Goal: Task Accomplishment & Management: Use online tool/utility

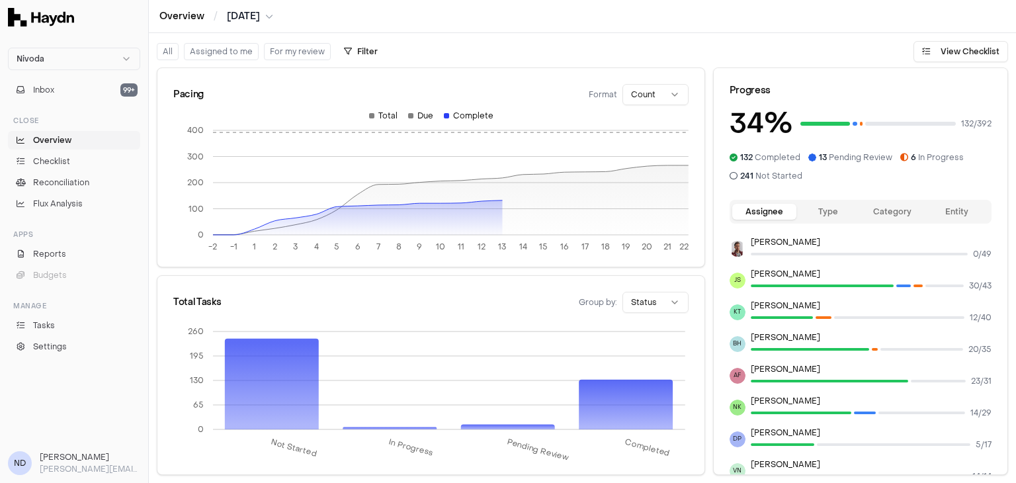
click at [186, 17] on link "Overview" at bounding box center [181, 16] width 45 height 13
click at [260, 19] on span "[DATE]" at bounding box center [243, 16] width 33 height 13
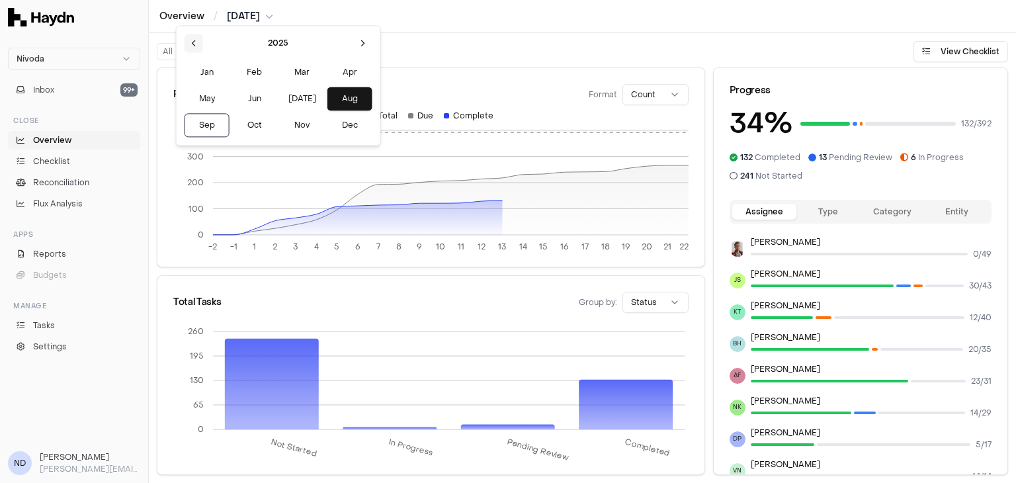
click at [190, 40] on button at bounding box center [193, 43] width 19 height 19
click at [280, 98] on button "Jul" at bounding box center [302, 99] width 45 height 24
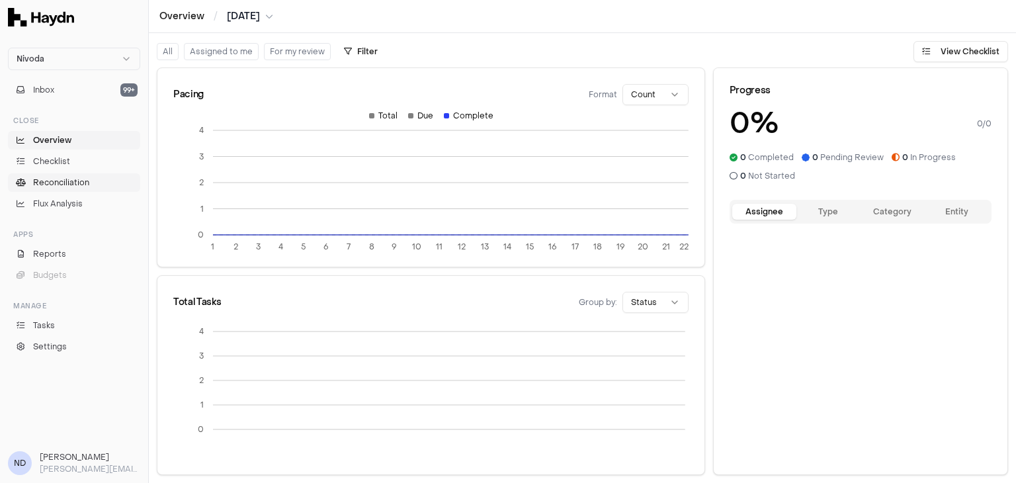
click at [44, 188] on span "Reconciliation" at bounding box center [61, 183] width 56 height 12
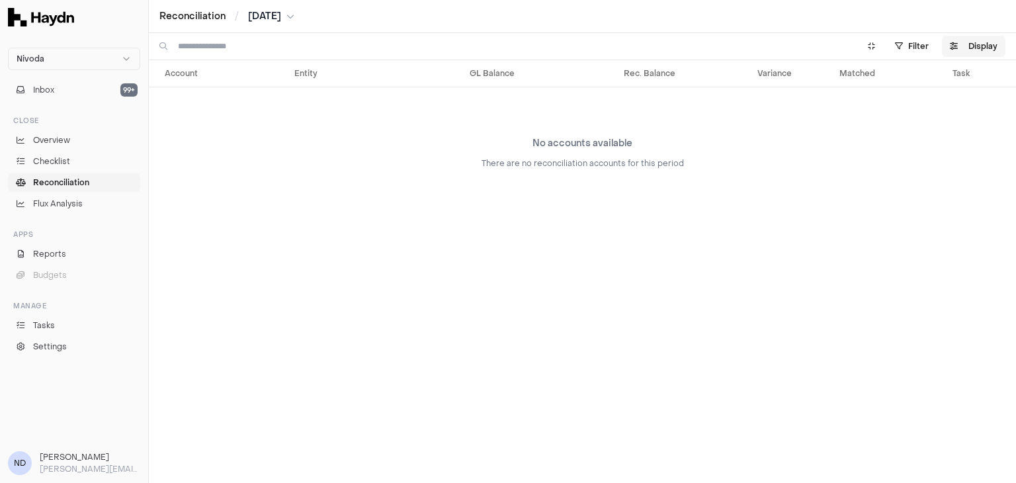
click at [975, 53] on button "Display" at bounding box center [973, 46] width 63 height 21
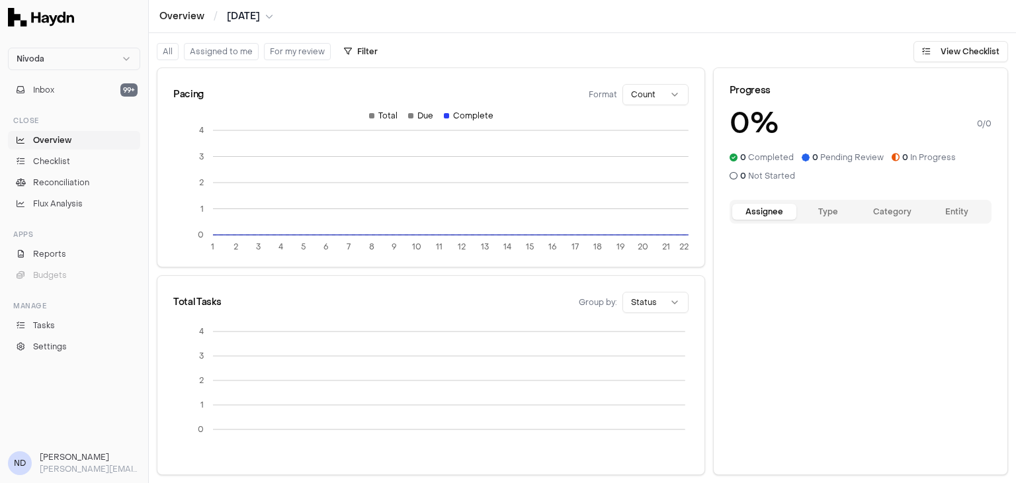
click at [237, 15] on span "[DATE]" at bounding box center [243, 16] width 33 height 13
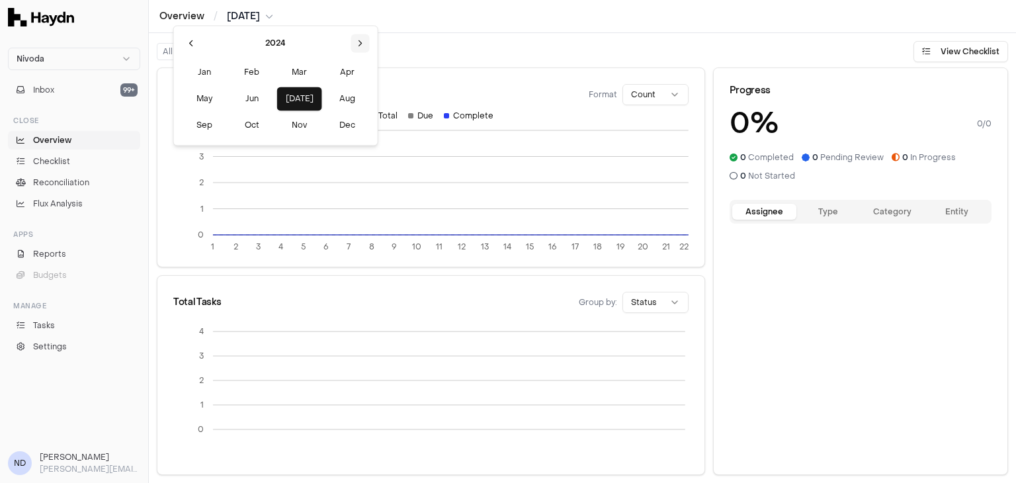
click at [351, 43] on button at bounding box center [360, 43] width 19 height 19
click at [277, 96] on button "Jul" at bounding box center [299, 99] width 45 height 24
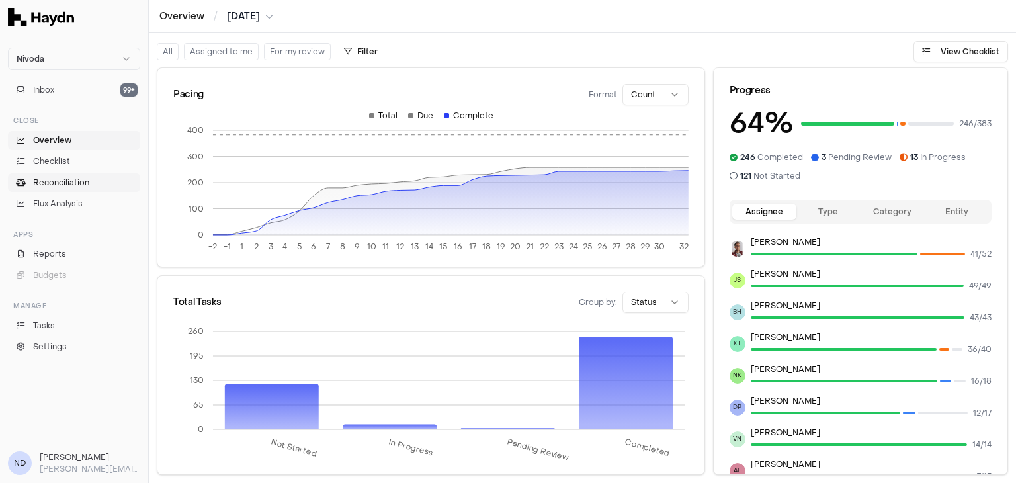
click at [56, 181] on span "Reconciliation" at bounding box center [61, 183] width 56 height 12
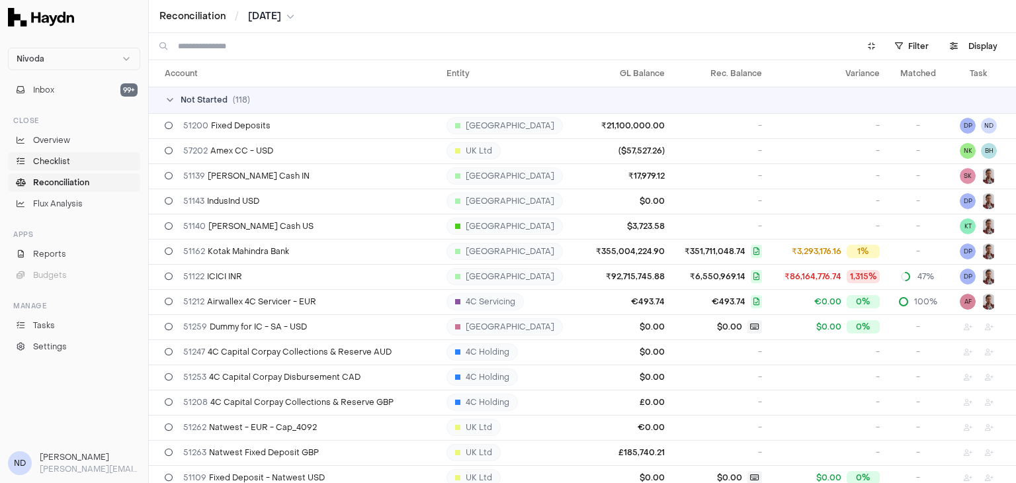
click at [60, 163] on span "Checklist" at bounding box center [51, 161] width 37 height 12
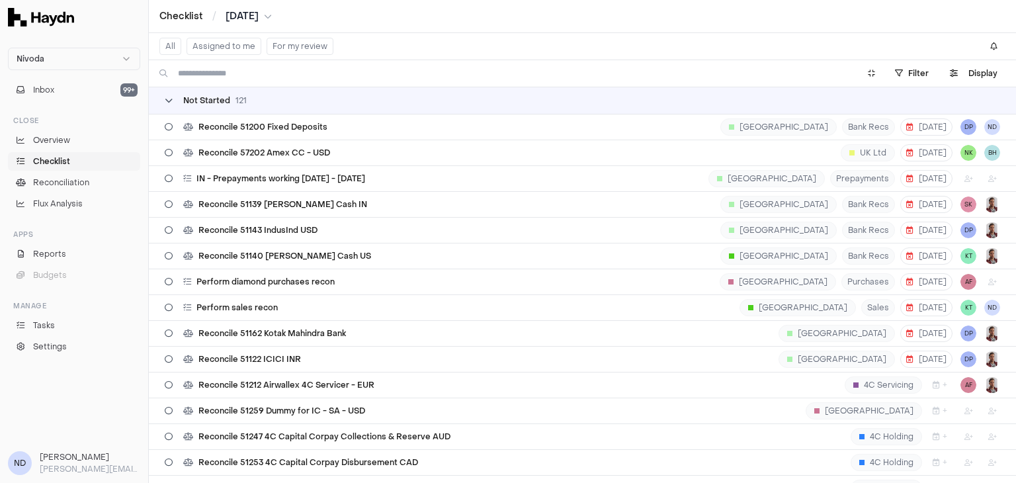
click at [182, 99] on div "Not Started 121" at bounding box center [206, 100] width 82 height 11
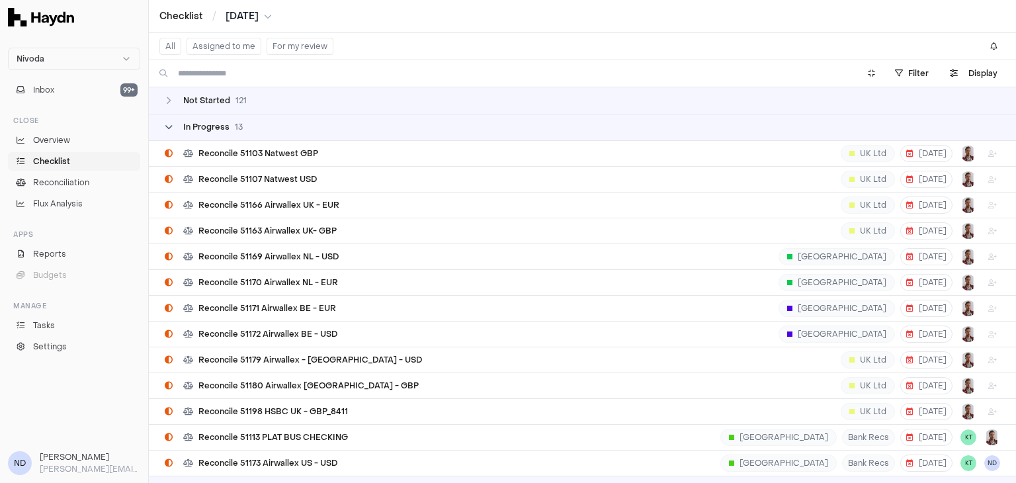
click at [184, 127] on span "In Progress" at bounding box center [206, 127] width 46 height 11
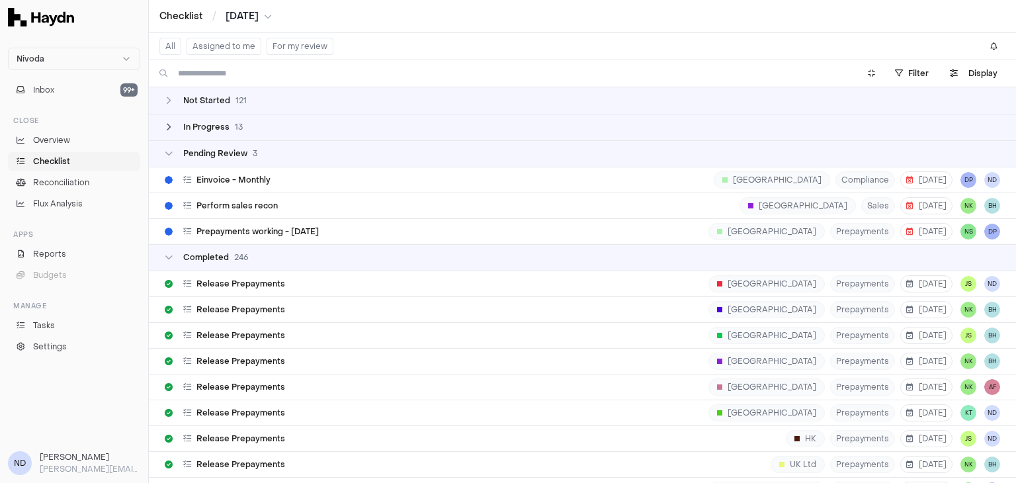
click at [184, 127] on span "In Progress" at bounding box center [206, 127] width 46 height 11
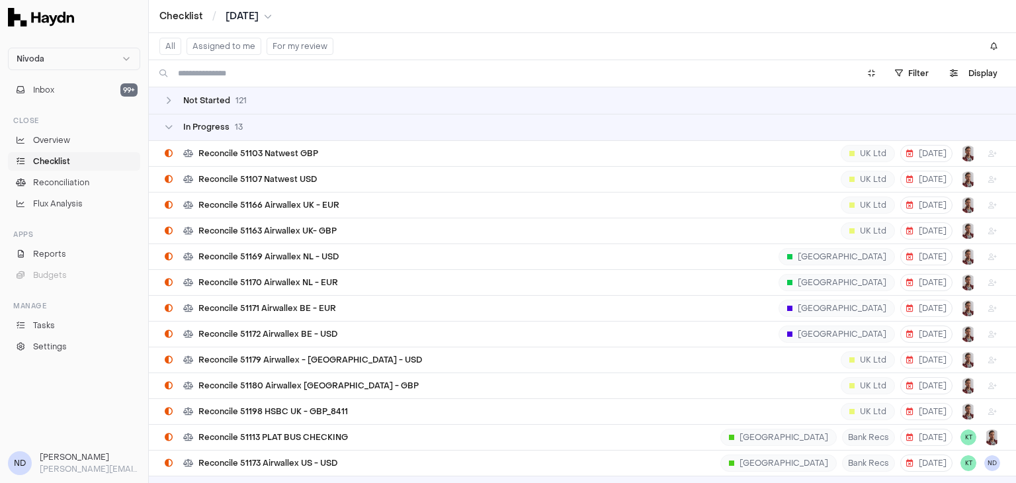
click at [270, 17] on icon "breadcrumb" at bounding box center [268, 17] width 8 height 8
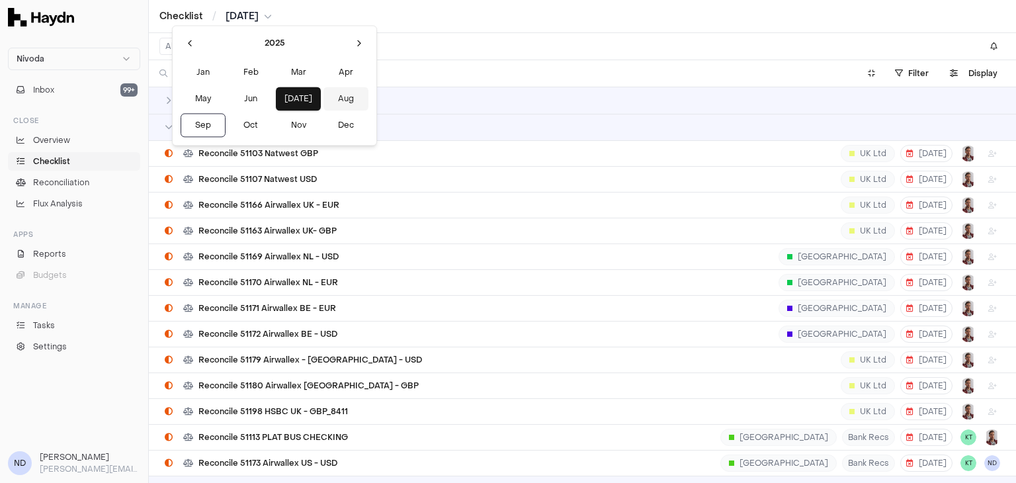
click at [323, 94] on button "Aug" at bounding box center [345, 99] width 45 height 24
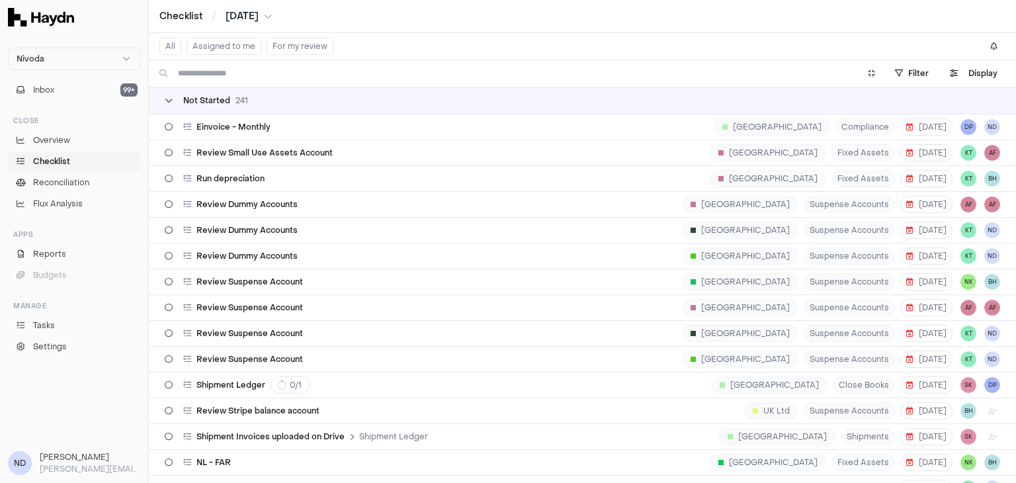
click at [190, 101] on span "Not Started" at bounding box center [206, 100] width 47 height 11
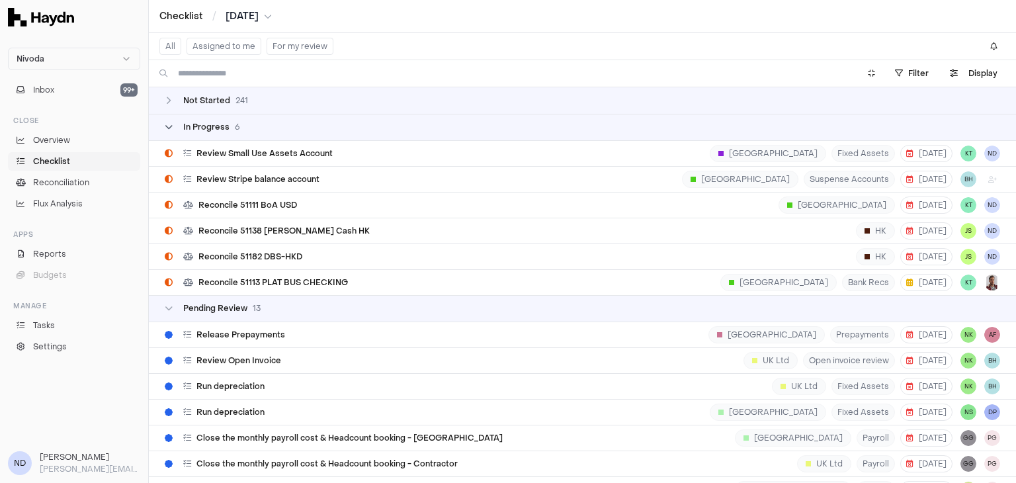
click at [165, 122] on div "In Progress 6" at bounding box center [202, 127] width 75 height 11
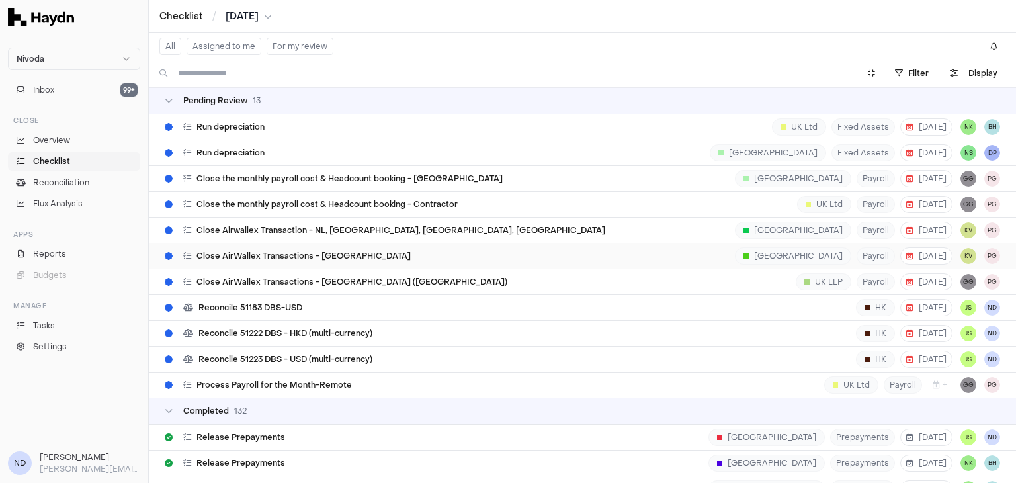
scroll to position [106, 0]
click at [385, 326] on div "Reconcile 51222 DBS - HKD (multi-currency) HK 16 Sep JS ND" at bounding box center [582, 331] width 835 height 25
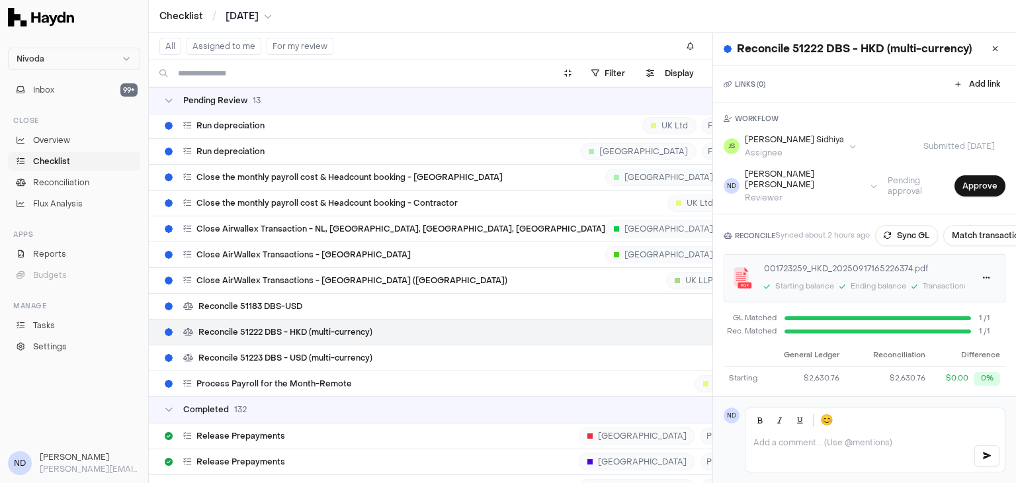
scroll to position [95, 0]
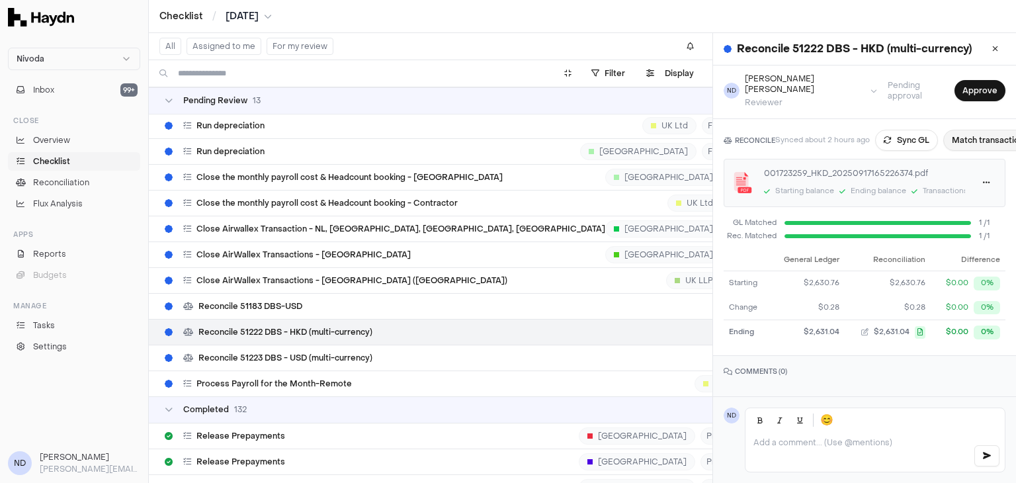
click at [988, 130] on button "Match transactions" at bounding box center [990, 140] width 94 height 21
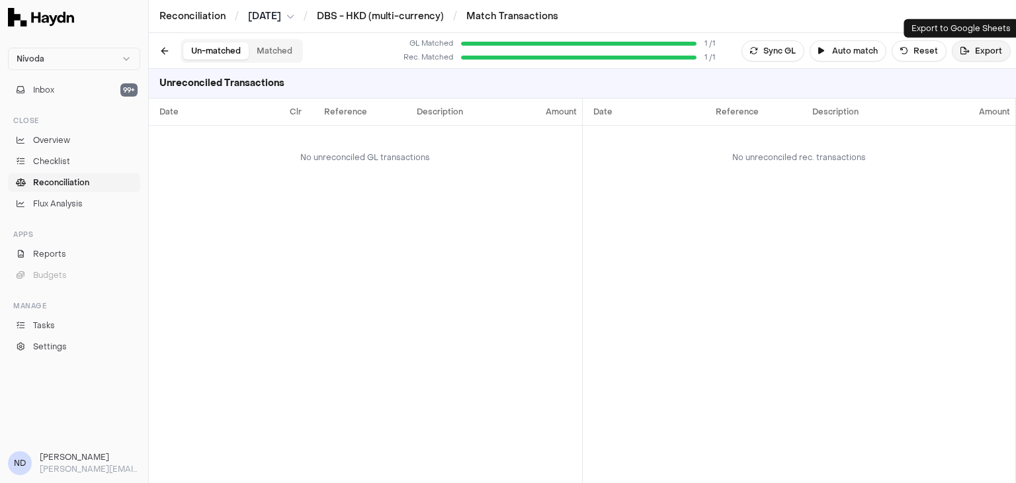
click at [990, 48] on button "Export" at bounding box center [980, 50] width 59 height 21
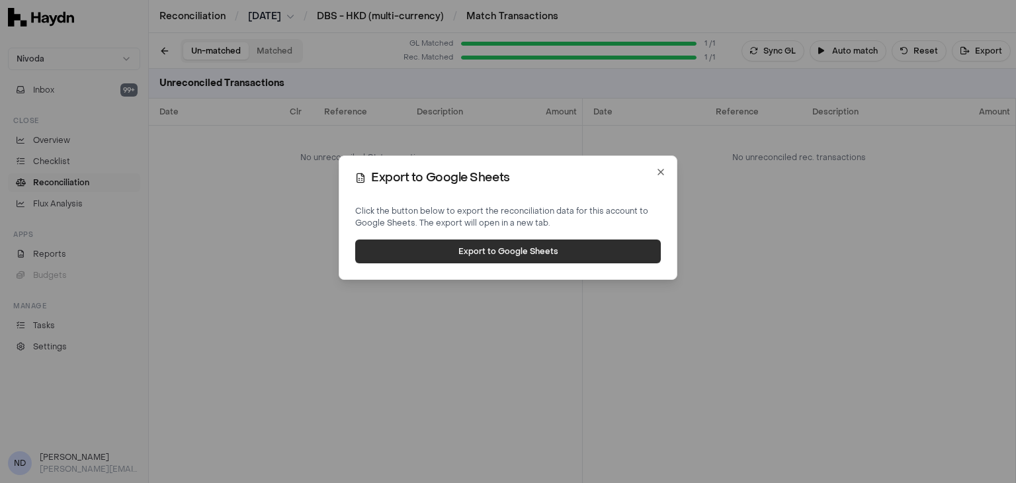
click at [532, 252] on button "Export to Google Sheets" at bounding box center [507, 251] width 305 height 24
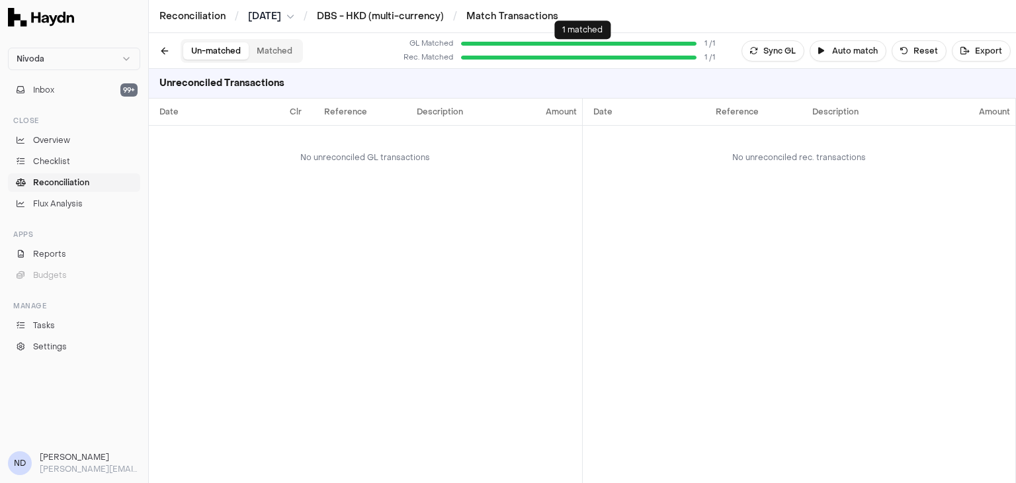
click at [423, 27] on div "Reconciliation / Aug 2025 / DBS - HKD (multi-currency) / Match Transactions" at bounding box center [582, 16] width 867 height 33
click at [413, 20] on link "DBS - HKD (multi-currency)" at bounding box center [380, 16] width 127 height 13
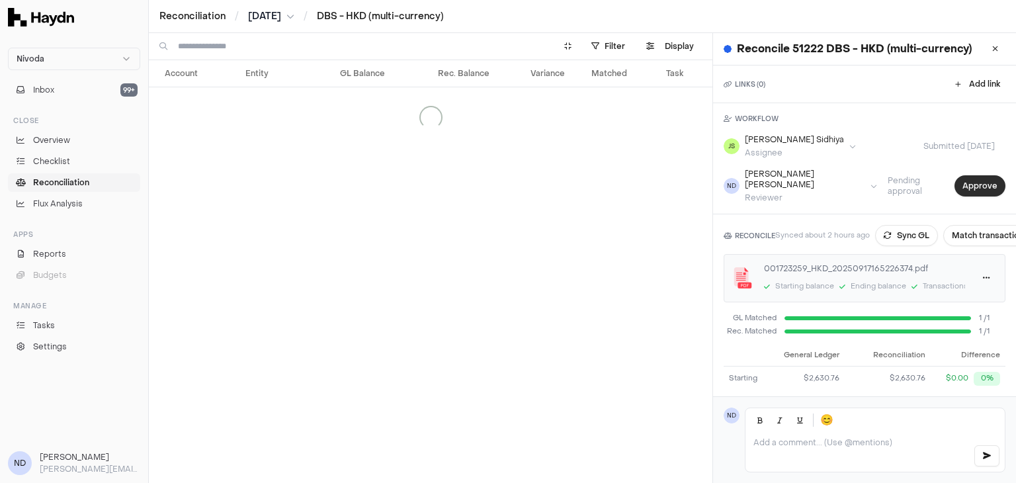
click at [975, 175] on button "Approve" at bounding box center [979, 185] width 51 height 21
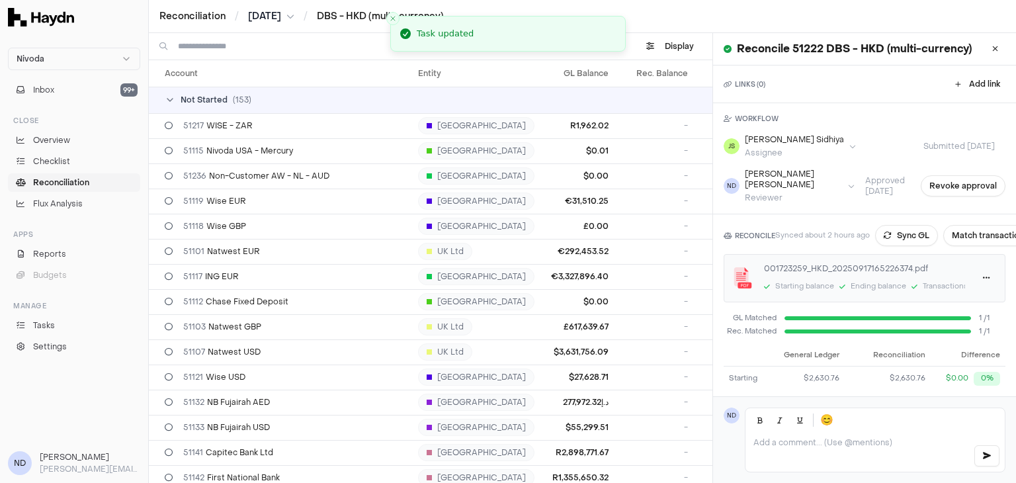
click at [178, 98] on div "Not Started ( 153 )" at bounding box center [535, 100] width 741 height 11
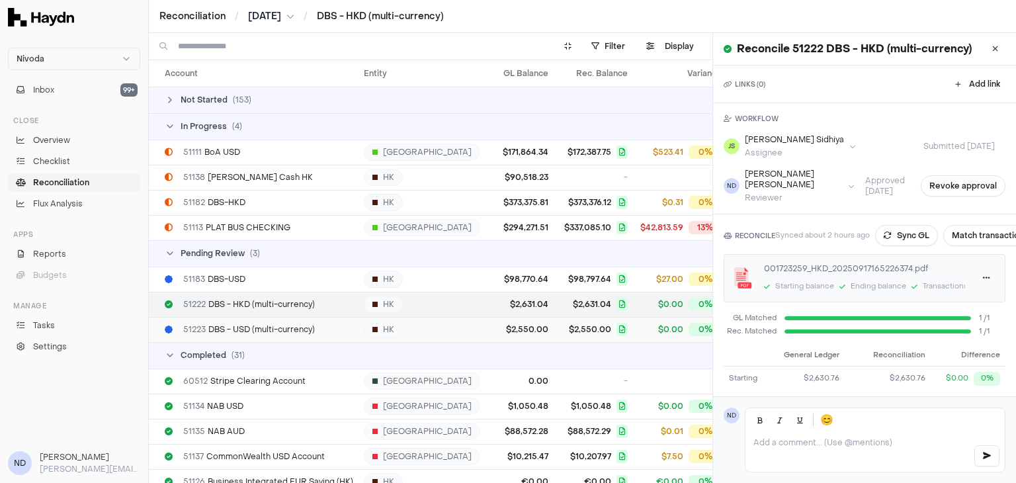
click at [262, 327] on span "51223 DBS - USD (multi-currency)" at bounding box center [249, 329] width 132 height 11
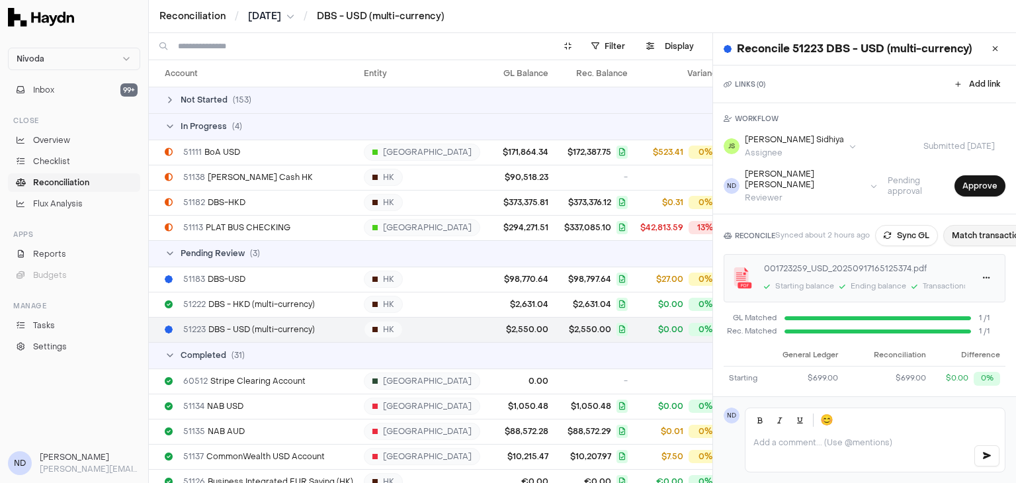
click at [976, 233] on button "Match transactions" at bounding box center [990, 235] width 94 height 21
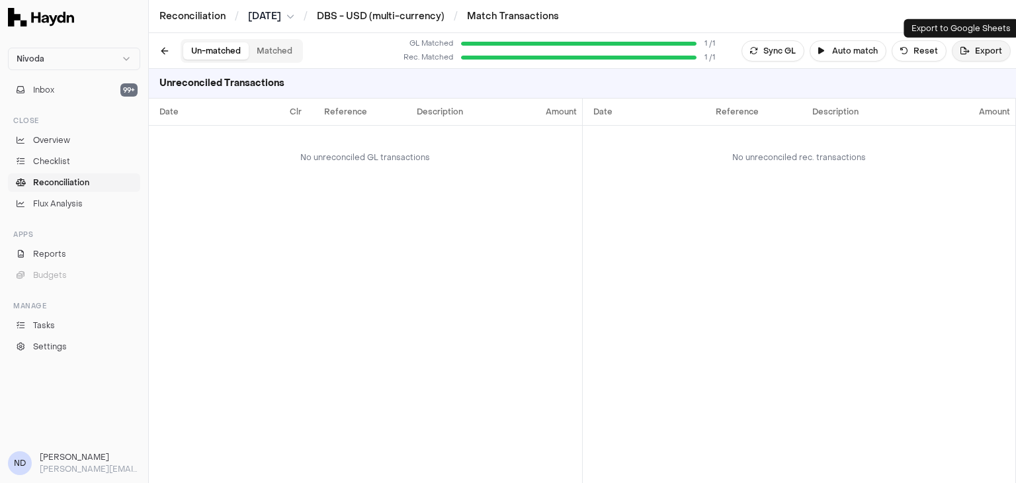
click at [978, 54] on button "Export" at bounding box center [980, 50] width 59 height 21
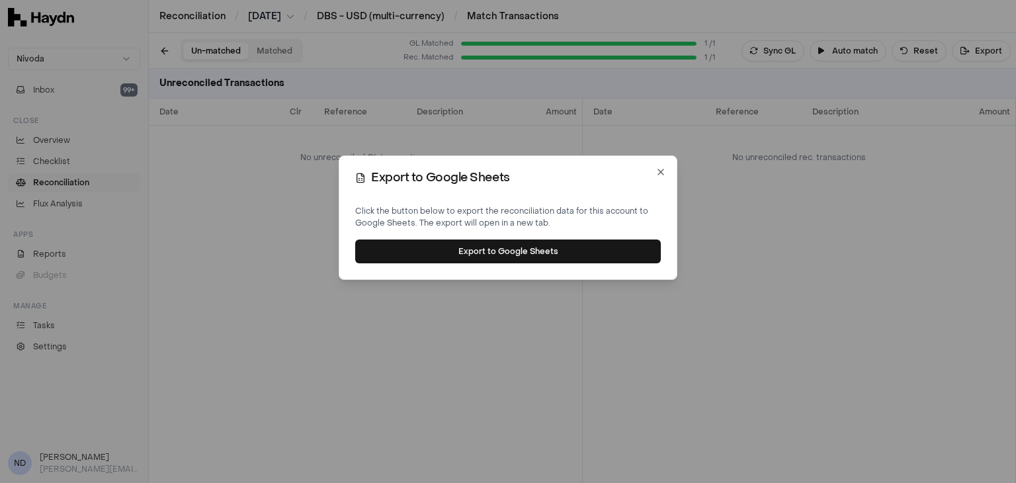
click at [573, 233] on div "Click the button below to export the reconciliation data for this account to Go…" at bounding box center [507, 234] width 305 height 58
click at [538, 251] on button "Export to Google Sheets" at bounding box center [507, 251] width 305 height 24
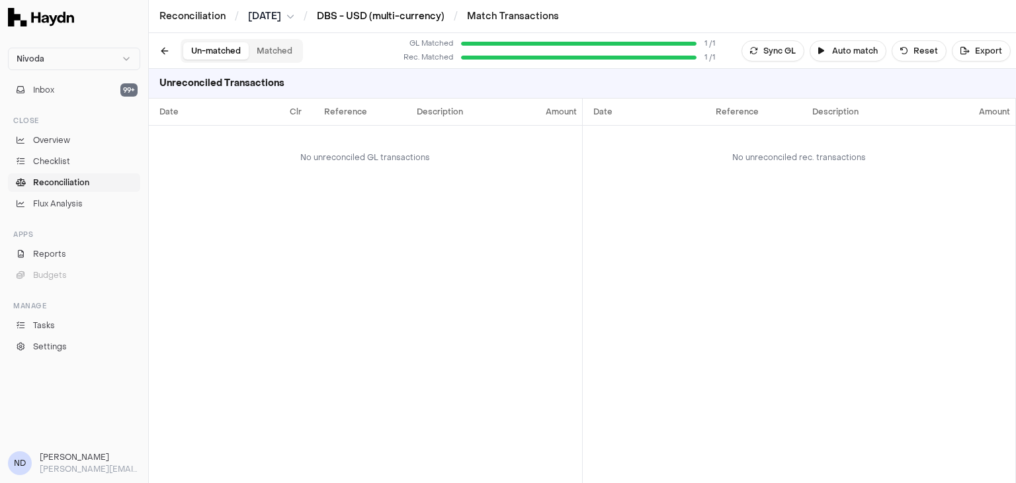
click at [371, 19] on link "DBS - USD (multi-currency)" at bounding box center [381, 16] width 128 height 13
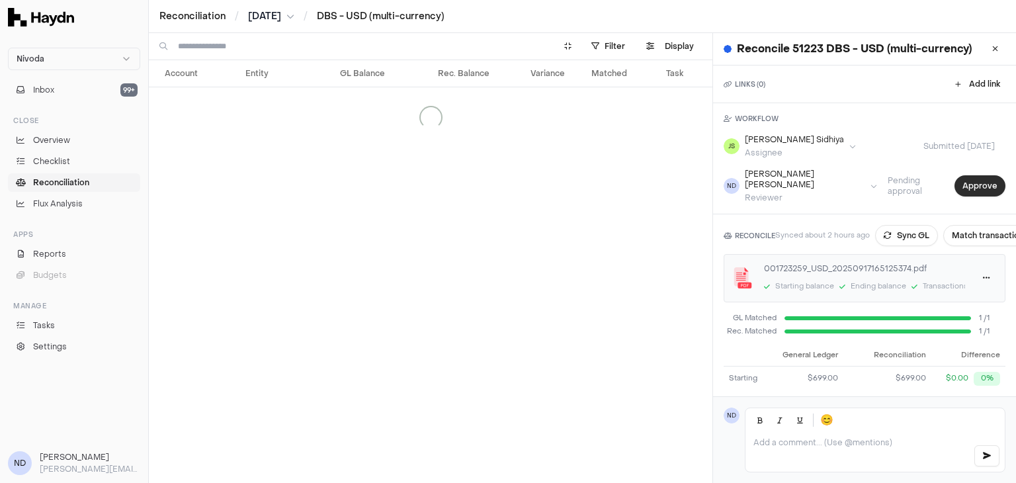
click at [954, 179] on button "Approve" at bounding box center [979, 185] width 51 height 21
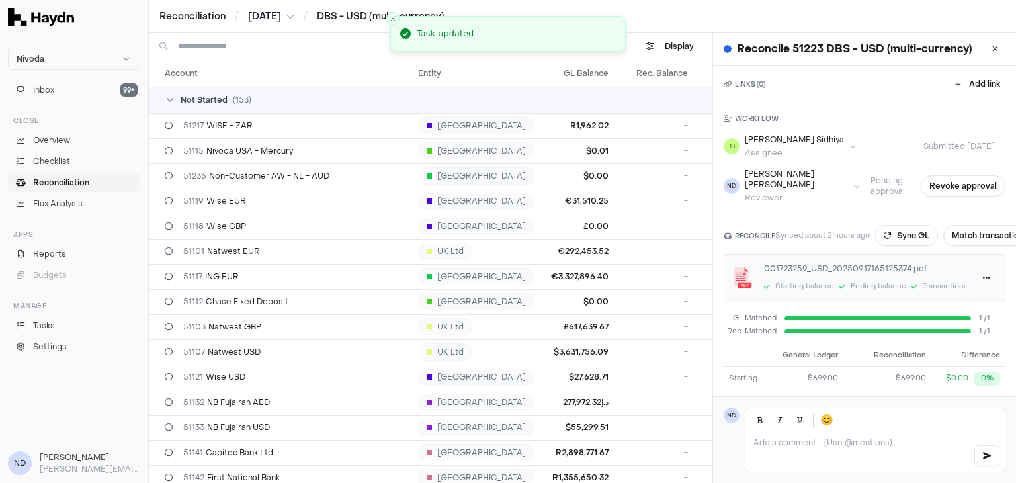
click at [179, 101] on div "Not Started ( 153 )" at bounding box center [535, 100] width 741 height 11
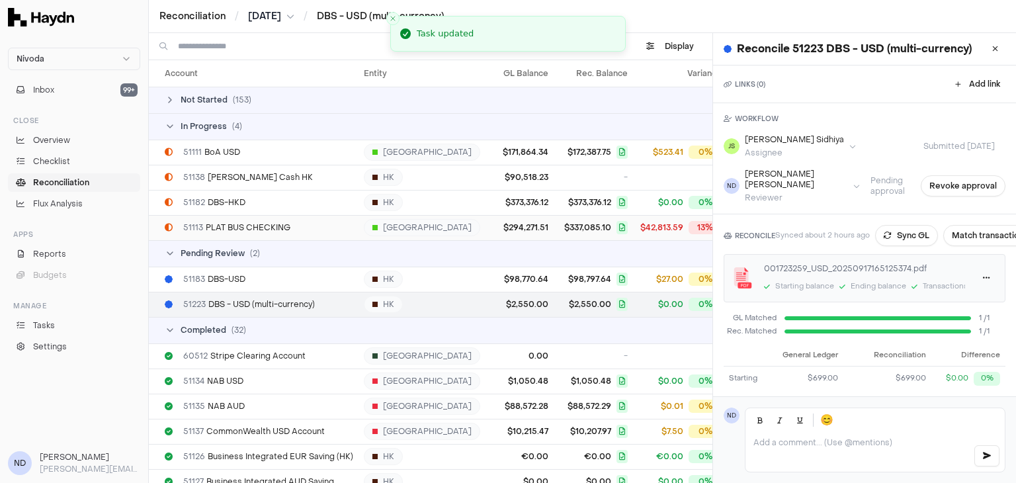
click at [270, 231] on span "51113 PLAT BUS CHECKING" at bounding box center [236, 227] width 107 height 11
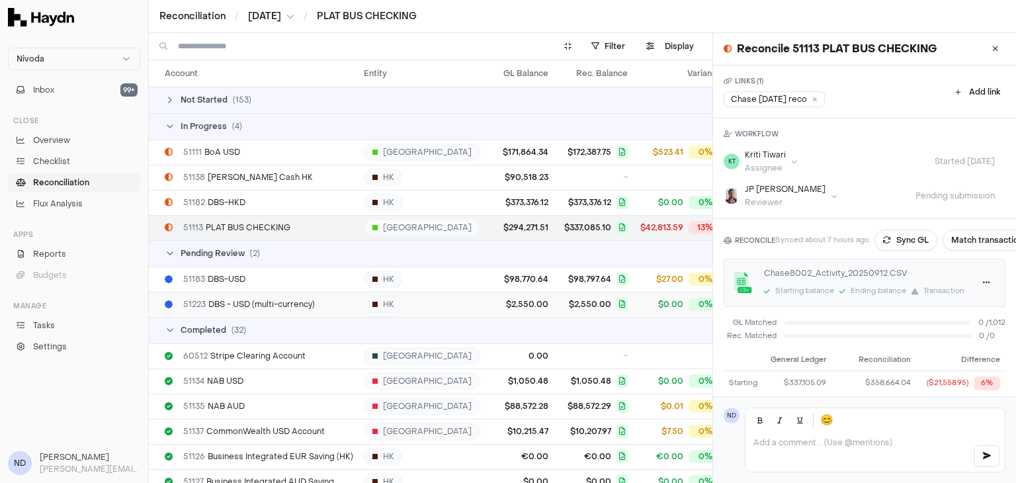
click at [270, 307] on span "51223 DBS - USD (multi-currency)" at bounding box center [249, 304] width 132 height 11
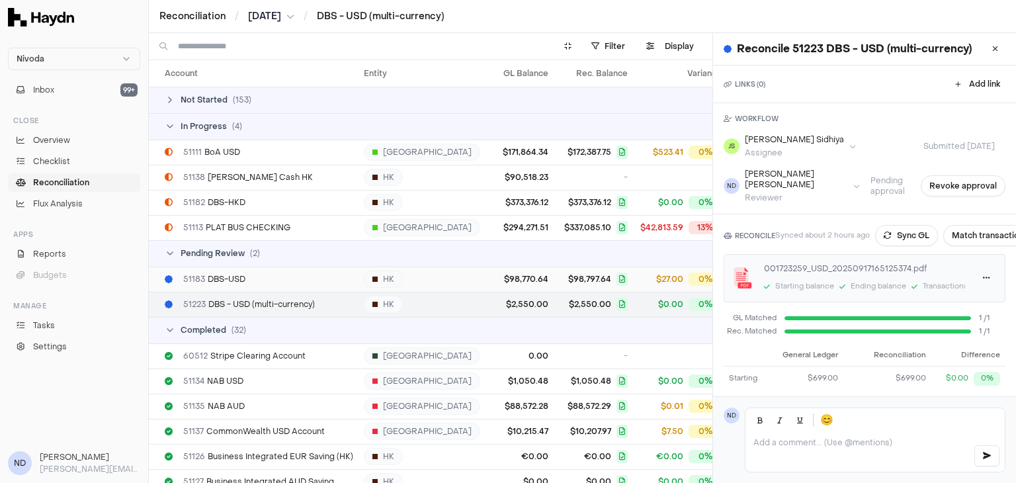
click at [255, 280] on div "51183 DBS-USD" at bounding box center [259, 279] width 188 height 11
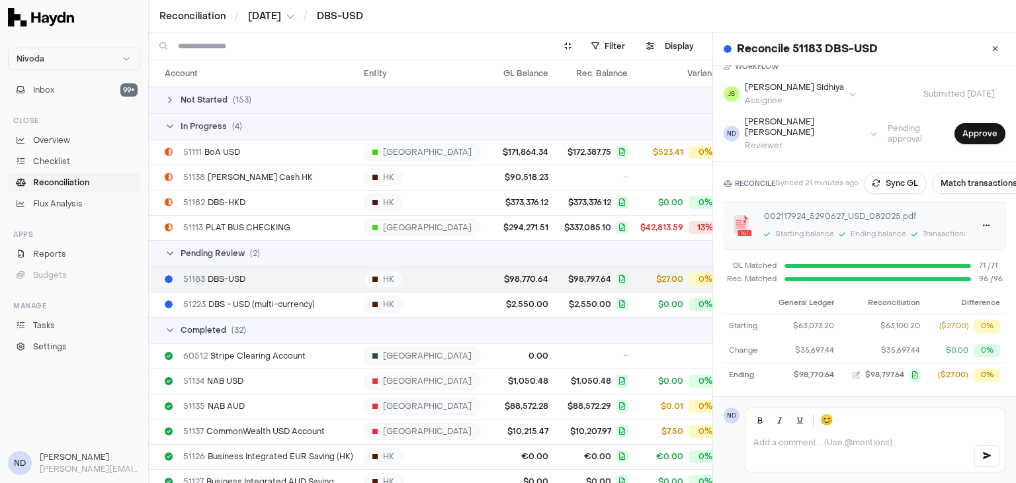
scroll to position [52, 0]
click at [968, 173] on button "Match transactions" at bounding box center [979, 183] width 94 height 21
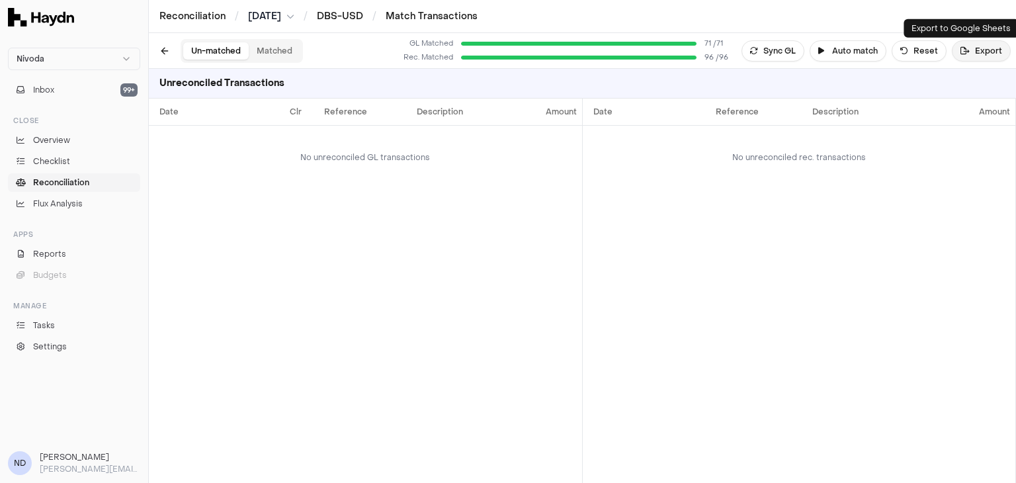
click at [981, 53] on button "Export" at bounding box center [980, 50] width 59 height 21
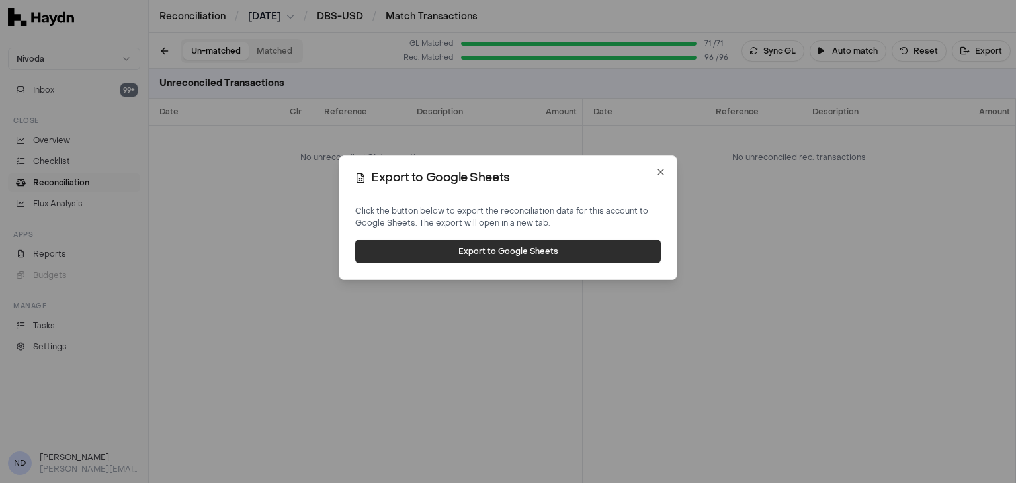
click at [507, 256] on button "Export to Google Sheets" at bounding box center [507, 251] width 305 height 24
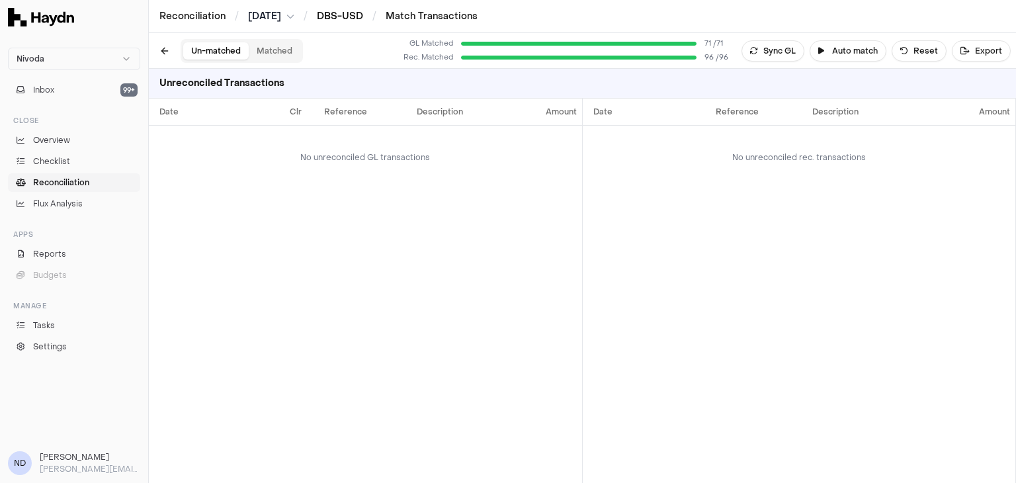
click at [354, 19] on link "DBS-USD" at bounding box center [340, 16] width 46 height 13
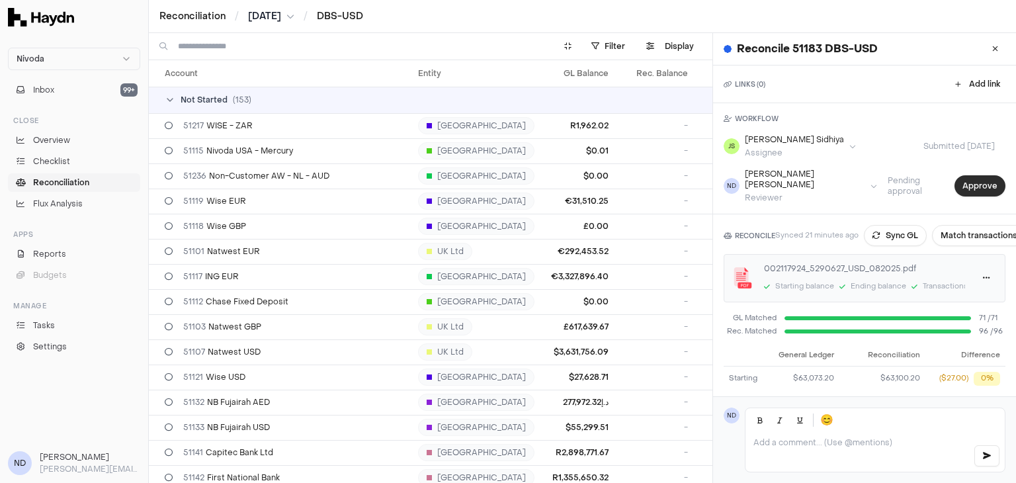
click at [961, 175] on button "Approve" at bounding box center [979, 185] width 51 height 21
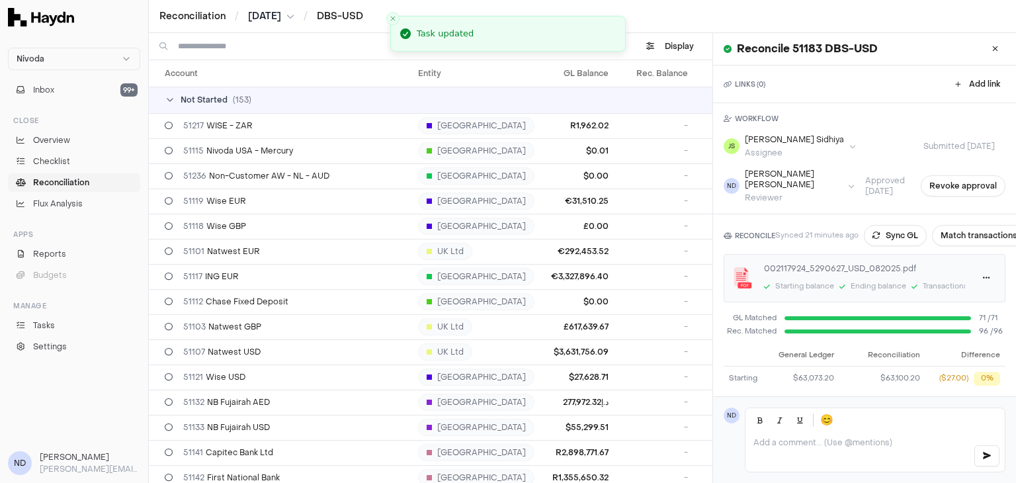
click at [174, 97] on icon at bounding box center [170, 100] width 11 height 11
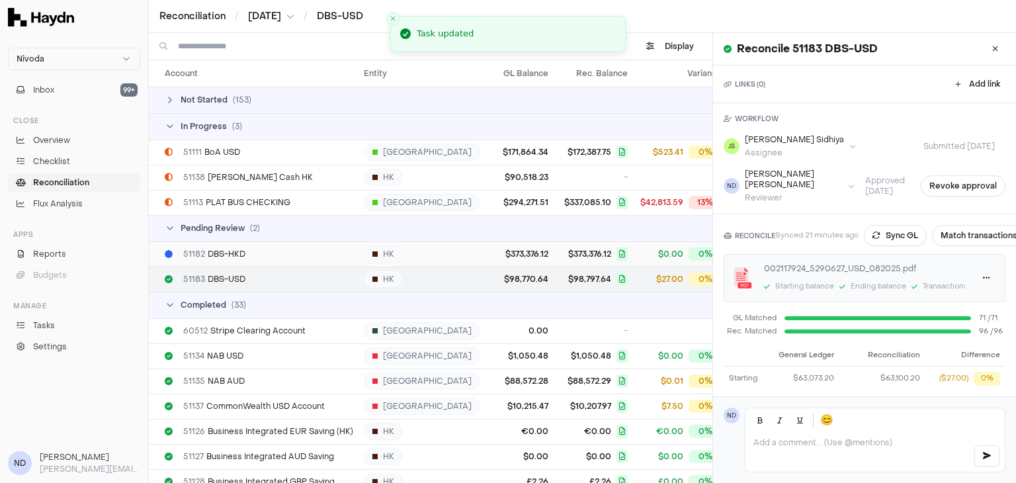
click at [232, 249] on span "51182 DBS-HKD" at bounding box center [214, 254] width 62 height 11
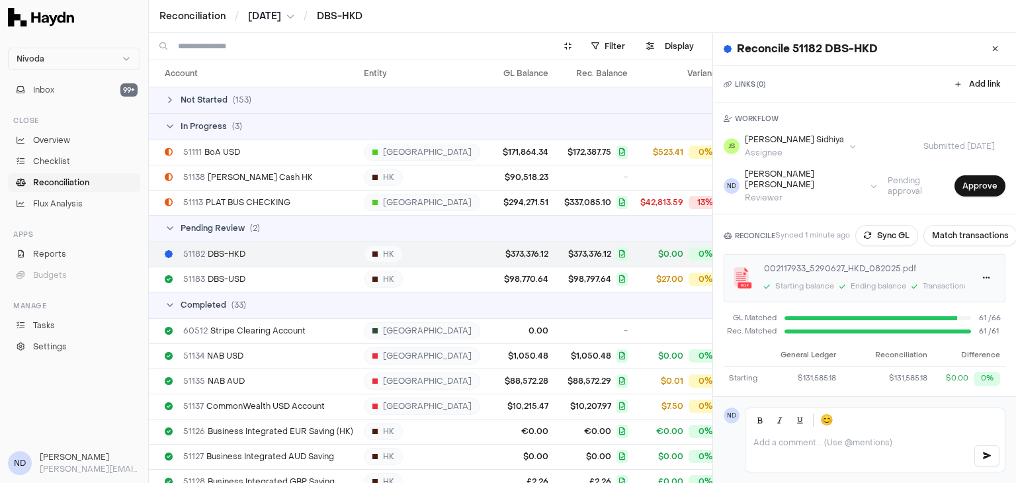
click at [228, 257] on span "51182 DBS-HKD" at bounding box center [214, 254] width 62 height 11
click at [969, 225] on button "Match transactions" at bounding box center [970, 235] width 94 height 21
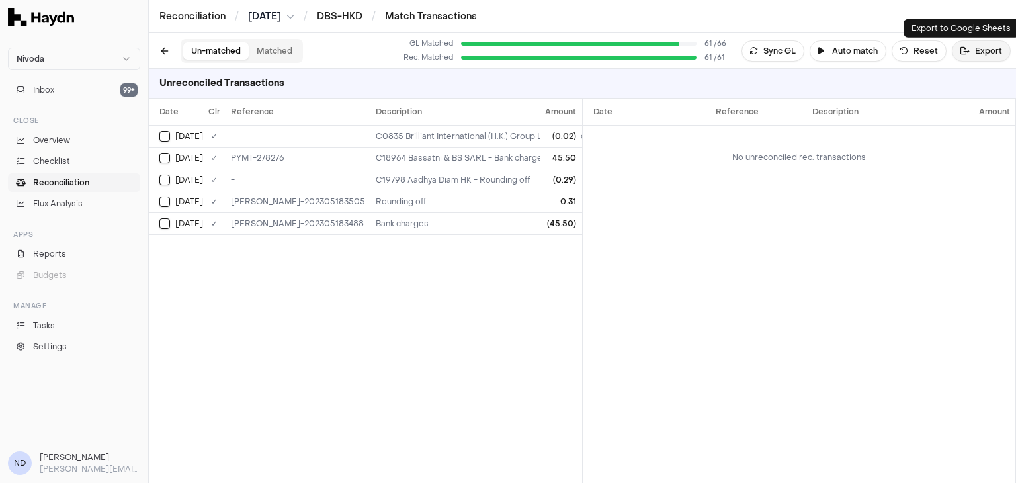
click at [971, 54] on button "Export" at bounding box center [980, 50] width 59 height 21
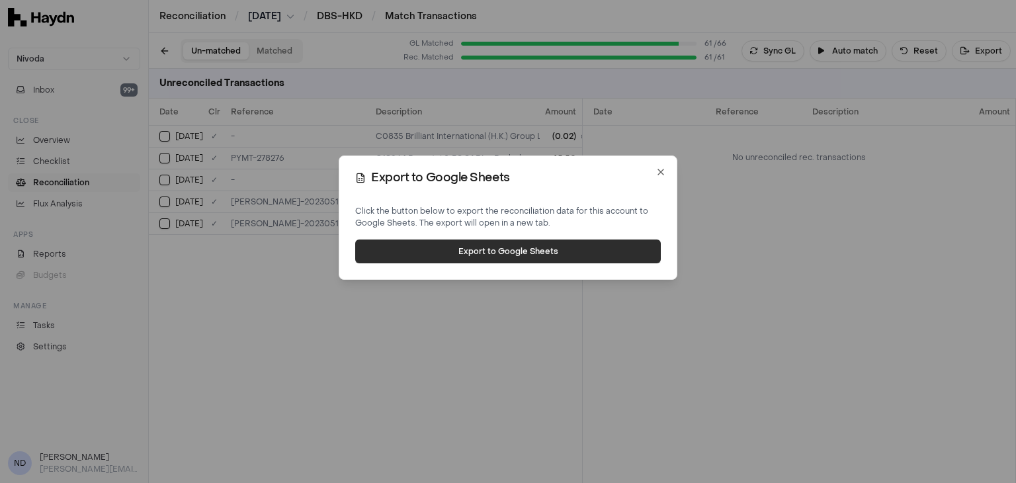
click at [510, 255] on button "Export to Google Sheets" at bounding box center [507, 251] width 305 height 24
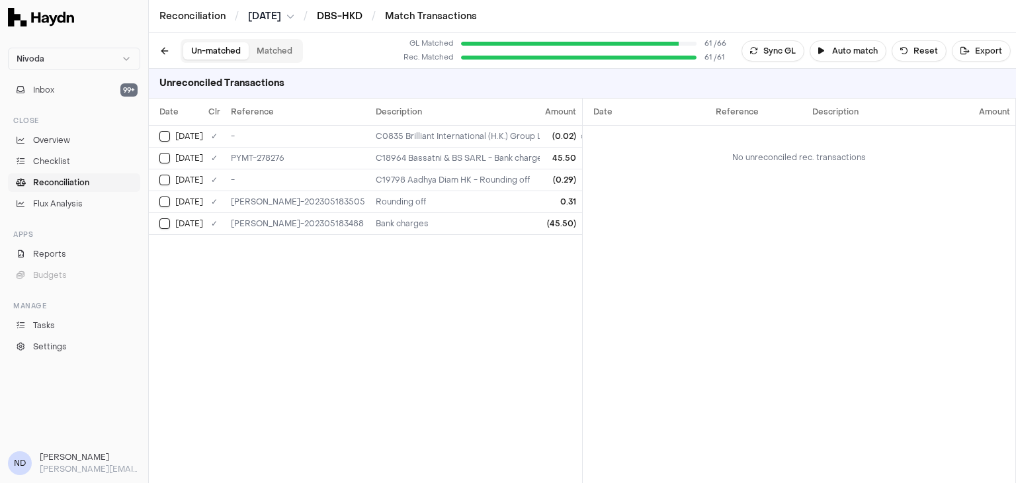
click at [339, 17] on link "DBS-HKD" at bounding box center [340, 16] width 46 height 13
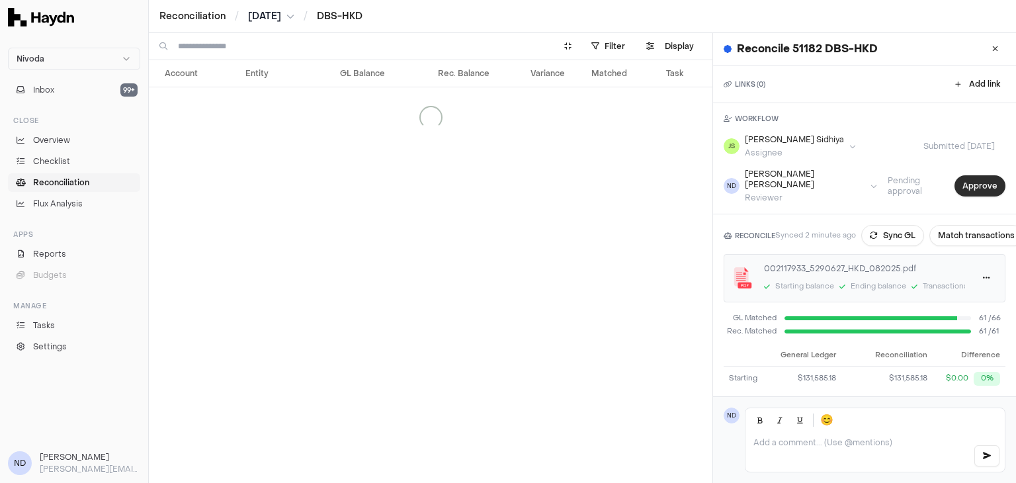
click at [954, 180] on button "Approve" at bounding box center [979, 185] width 51 height 21
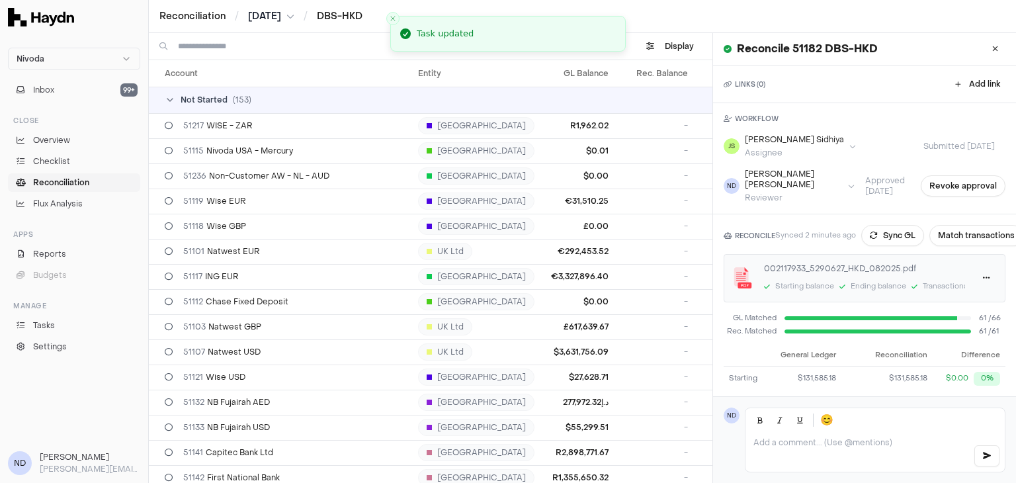
click at [172, 93] on td "Not Started ( 153 )" at bounding box center [530, 100] width 762 height 26
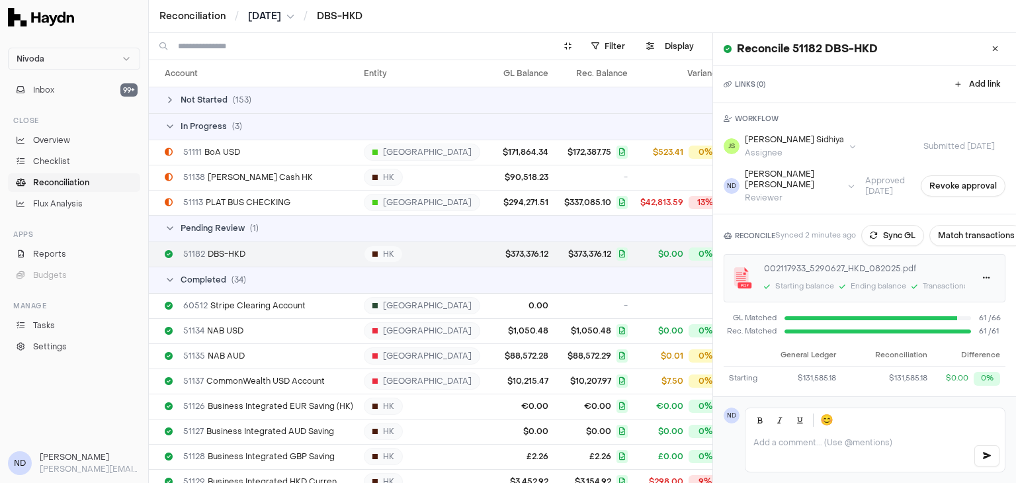
click at [169, 125] on icon at bounding box center [170, 126] width 11 height 11
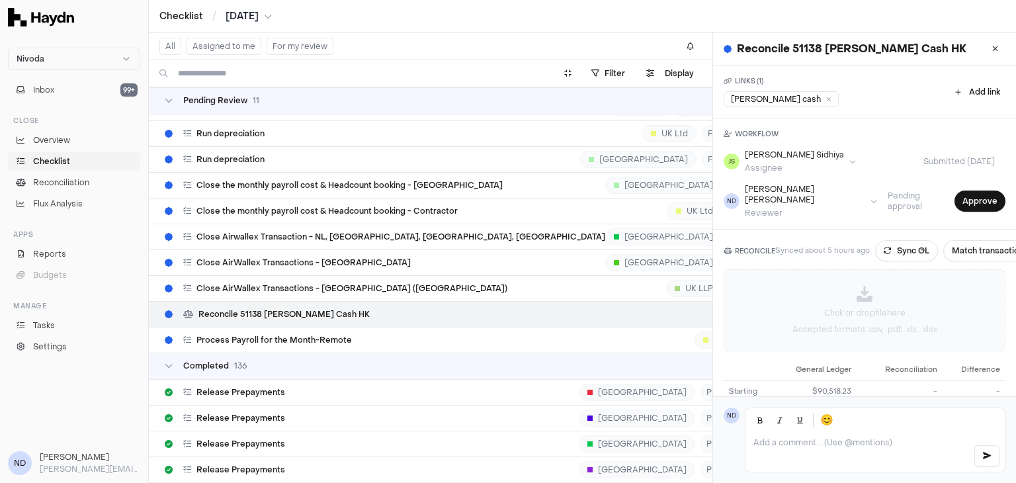
scroll to position [148, 0]
